Goal: Information Seeking & Learning: Learn about a topic

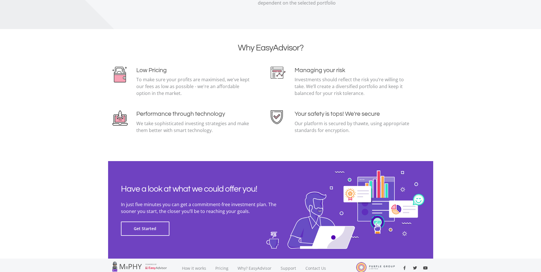
scroll to position [1227, 0]
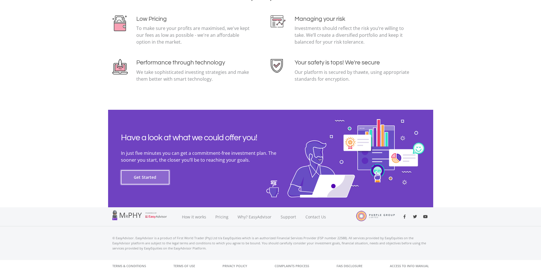
click at [142, 178] on button "Get Started" at bounding box center [145, 177] width 48 height 14
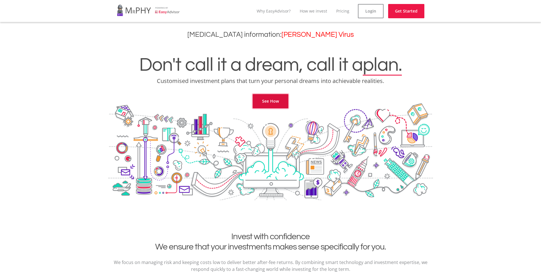
click at [270, 103] on link "See How" at bounding box center [270, 101] width 36 height 14
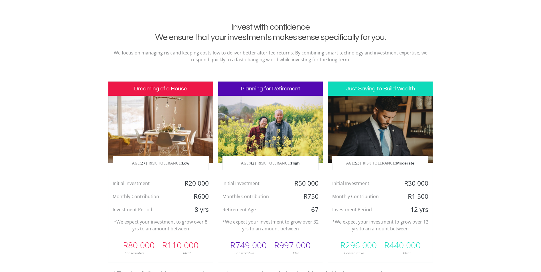
scroll to position [231, 0]
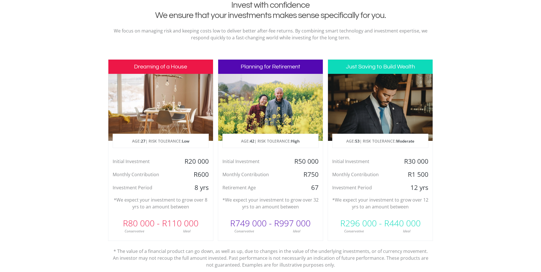
click at [268, 106] on div at bounding box center [270, 107] width 105 height 67
click at [268, 180] on div "Initial Investment R50 000 Monthly Contribution R750 Retirement Age [DEMOGRAPHI…" at bounding box center [270, 174] width 105 height 35
click at [265, 212] on div "Planning for Retirement AGE: [DEMOGRAPHIC_DATA] | RISK TOLERANCE: High Initial …" at bounding box center [270, 150] width 105 height 182
drag, startPoint x: 266, startPoint y: 232, endPoint x: 299, endPoint y: 235, distance: 32.9
click at [266, 232] on div "Conservative" at bounding box center [244, 231] width 52 height 5
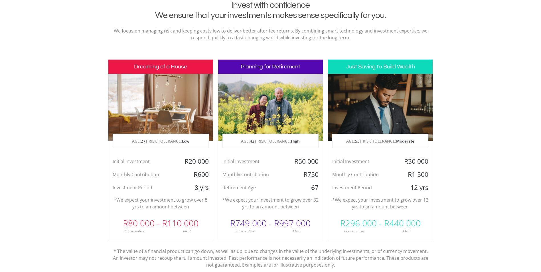
click at [299, 227] on div "R749 000 - R997 000 Conservative Ideal" at bounding box center [270, 224] width 105 height 19
click at [260, 57] on div "Invest with confidence We ensure that your investments makes sense specifically…" at bounding box center [270, 143] width 325 height 286
click at [276, 62] on h3 "Planning for Retirement" at bounding box center [270, 67] width 105 height 14
click at [277, 63] on h3 "Planning for Retirement" at bounding box center [270, 67] width 105 height 14
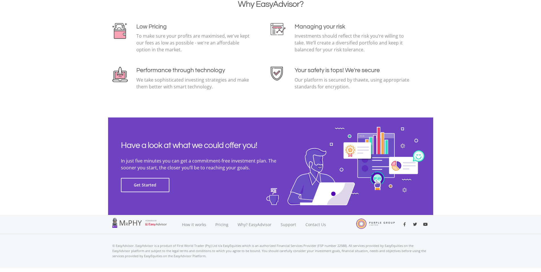
scroll to position [1227, 0]
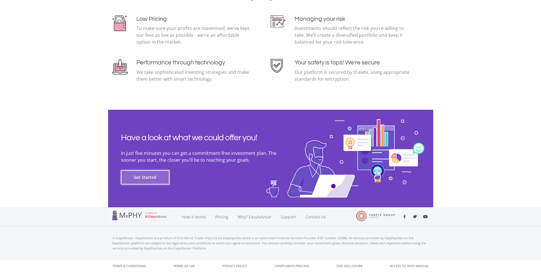
click at [143, 176] on button "Get Started" at bounding box center [145, 177] width 48 height 14
